Goal: Find specific page/section: Find specific page/section

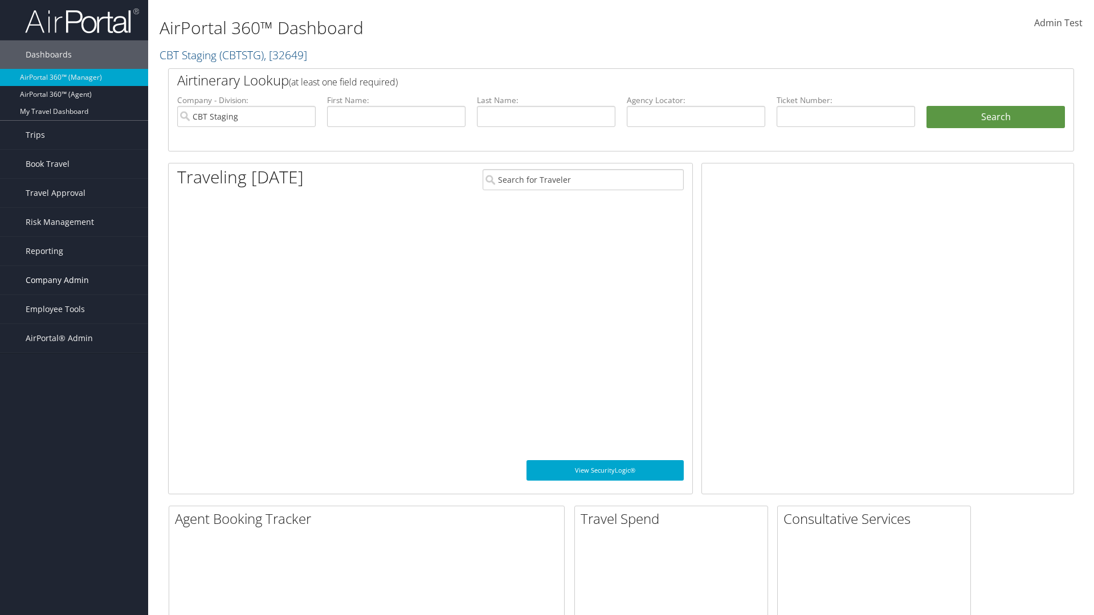
click at [74, 280] on span "Company Admin" at bounding box center [57, 280] width 63 height 28
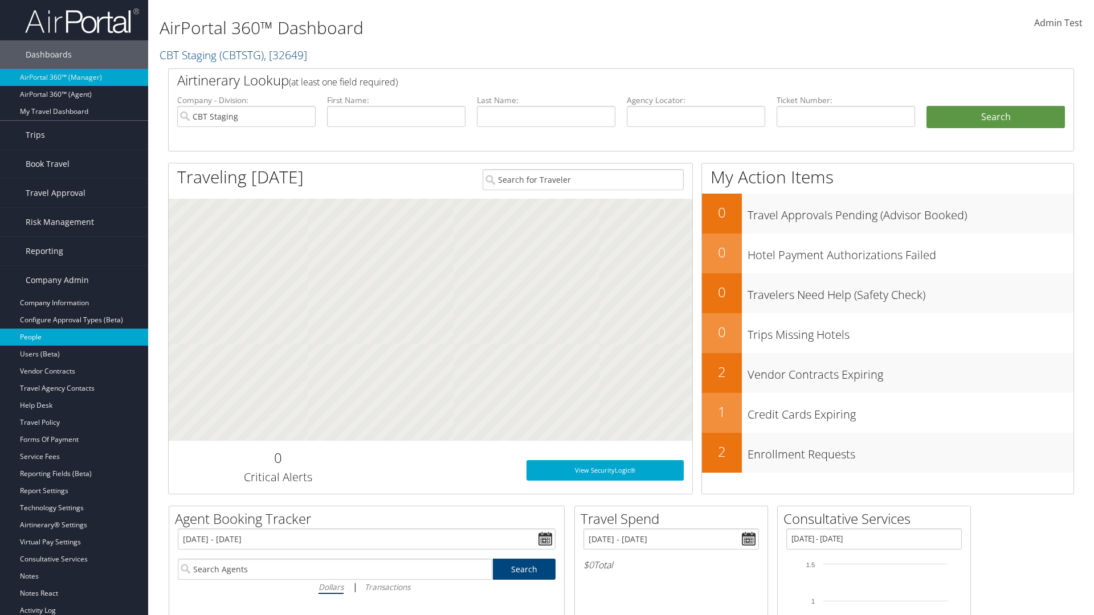
click at [74, 337] on link "People" at bounding box center [74, 337] width 148 height 17
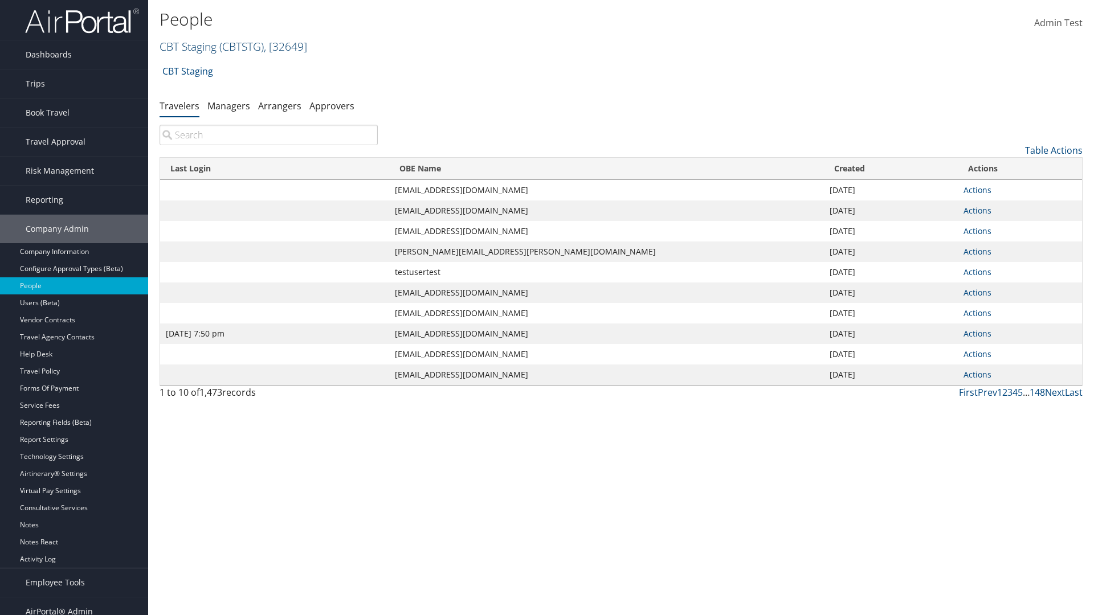
click at [188, 46] on link "CBT Staging ( CBTSTG ) , [ 32649 ]" at bounding box center [234, 46] width 148 height 15
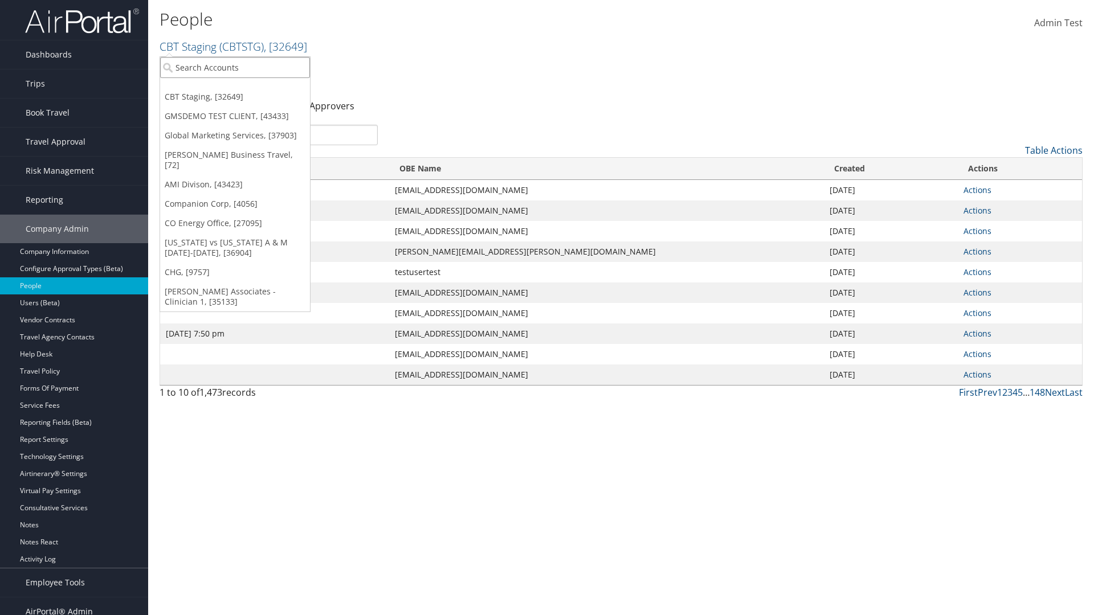
click at [235, 67] on input "search" at bounding box center [235, 67] width 150 height 21
type input "Global Marketing Services"
click at [246, 88] on div "Global Marketing Services (301946), [37903]" at bounding box center [245, 88] width 183 height 10
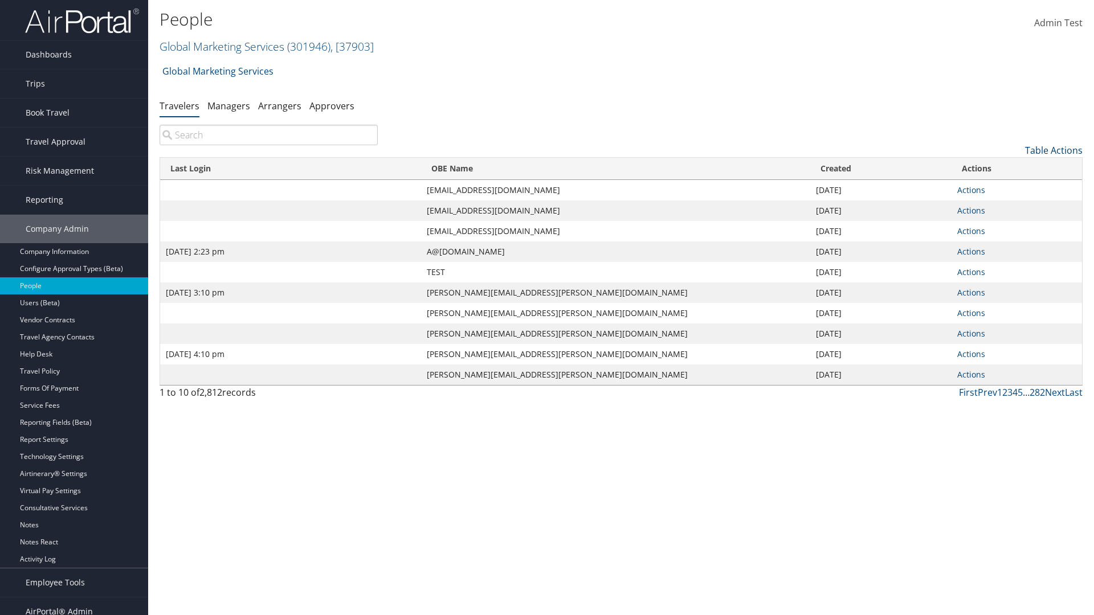
click at [1054, 150] on link "Table Actions" at bounding box center [1054, 150] width 58 height 13
click at [1007, 207] on link "Column Visibility" at bounding box center [1007, 206] width 150 height 19
